Goal: Navigation & Orientation: Understand site structure

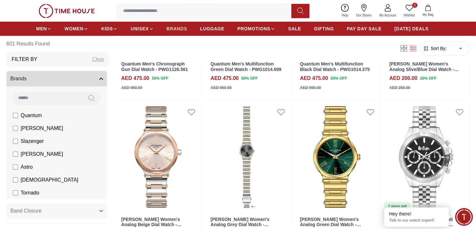
click at [182, 28] on span "BRANDS" at bounding box center [177, 28] width 21 height 6
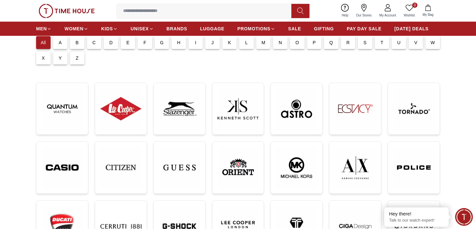
scroll to position [58, 0]
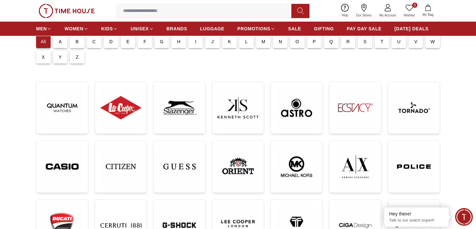
click at [294, 45] on div "O" at bounding box center [297, 41] width 15 height 13
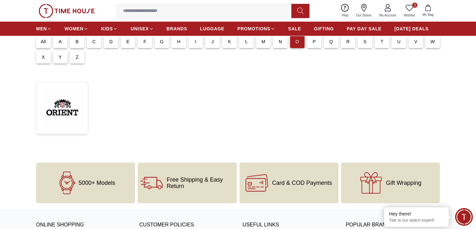
click at [281, 44] on p "N" at bounding box center [280, 41] width 3 height 6
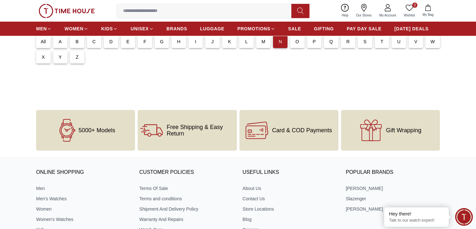
click at [220, 39] on div "K" at bounding box center [228, 40] width 17 height 15
click at [211, 39] on div "J" at bounding box center [212, 41] width 15 height 13
click at [61, 41] on p "A" at bounding box center [60, 41] width 3 height 6
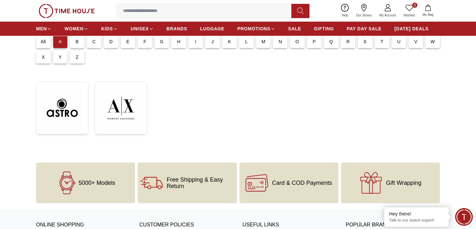
click at [86, 42] on div "C" at bounding box center [92, 40] width 17 height 15
click at [77, 42] on p "B" at bounding box center [77, 41] width 3 height 6
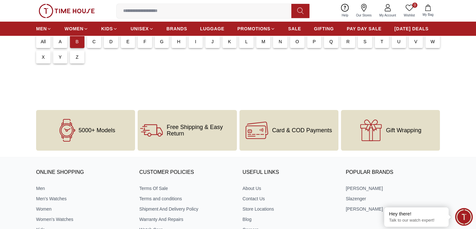
click at [91, 41] on div "C" at bounding box center [94, 41] width 15 height 13
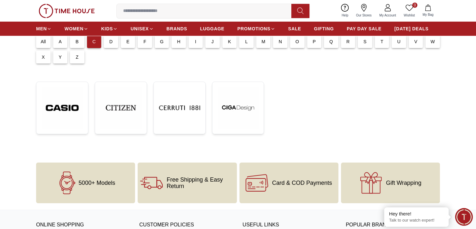
click at [111, 43] on p "D" at bounding box center [110, 41] width 3 height 6
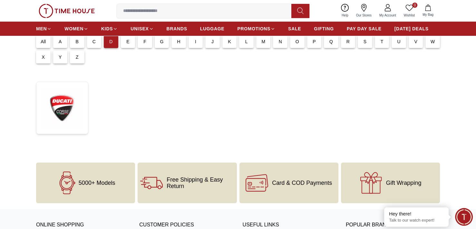
click at [126, 42] on div "E" at bounding box center [128, 41] width 15 height 13
click at [139, 43] on div "F" at bounding box center [145, 41] width 15 height 13
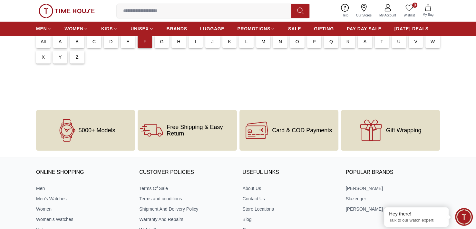
click at [164, 43] on div "G" at bounding box center [162, 41] width 15 height 13
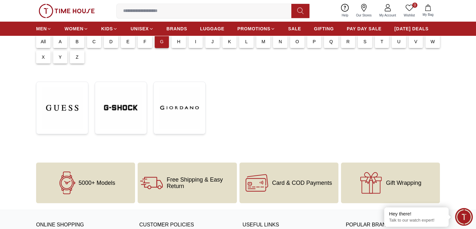
click at [178, 43] on p "H" at bounding box center [178, 41] width 3 height 6
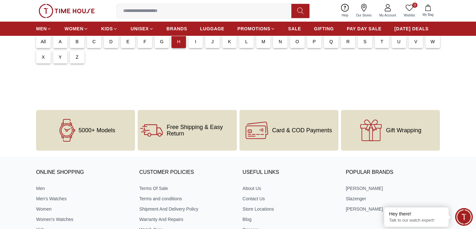
click at [198, 47] on div "I" at bounding box center [196, 41] width 15 height 13
click at [207, 46] on div "J" at bounding box center [212, 41] width 15 height 13
click at [228, 43] on div "K" at bounding box center [229, 41] width 15 height 13
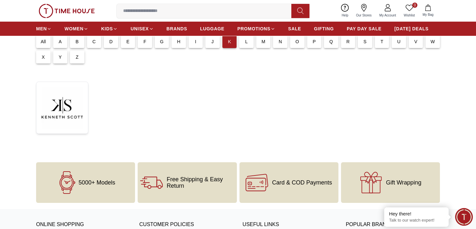
click at [243, 44] on div "L" at bounding box center [246, 41] width 15 height 13
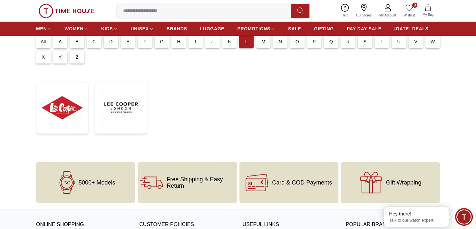
click at [263, 43] on p "M" at bounding box center [263, 41] width 4 height 6
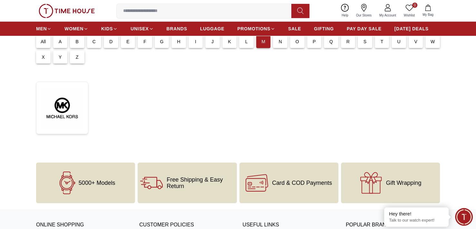
click at [279, 44] on p "N" at bounding box center [280, 41] width 3 height 6
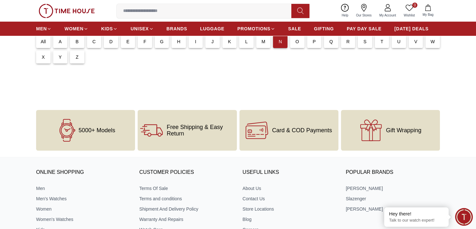
click at [293, 44] on div "O" at bounding box center [297, 41] width 15 height 13
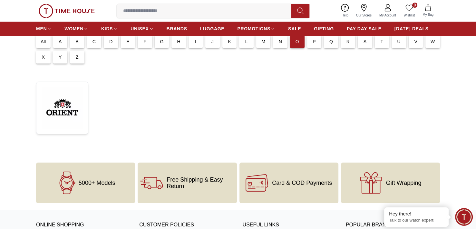
click at [322, 43] on div "Q" at bounding box center [329, 40] width 17 height 15
click at [337, 43] on div "Q" at bounding box center [331, 41] width 15 height 13
click at [364, 44] on p "S" at bounding box center [365, 41] width 3 height 6
